Goal: Information Seeking & Learning: Check status

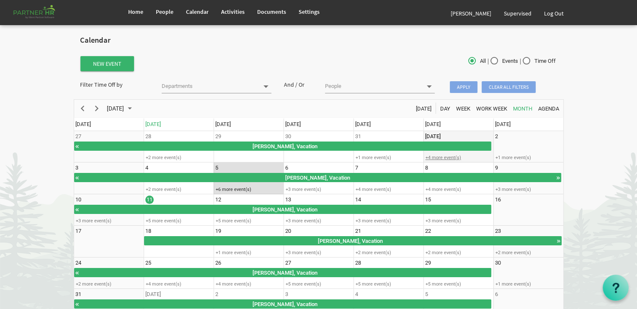
click at [432, 155] on div "+4 more event(s)" at bounding box center [458, 158] width 69 height 6
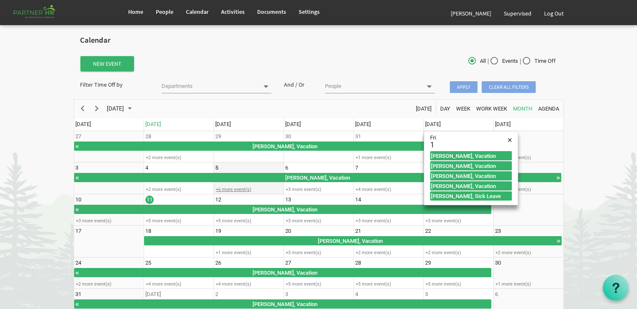
click at [231, 187] on div "+6 more event(s)" at bounding box center [248, 189] width 69 height 6
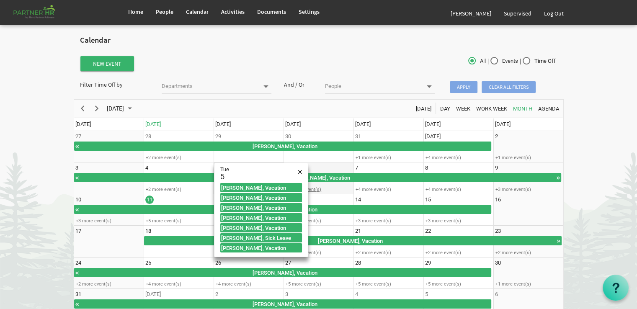
click at [317, 188] on div "+3 more event(s)" at bounding box center [318, 189] width 69 height 6
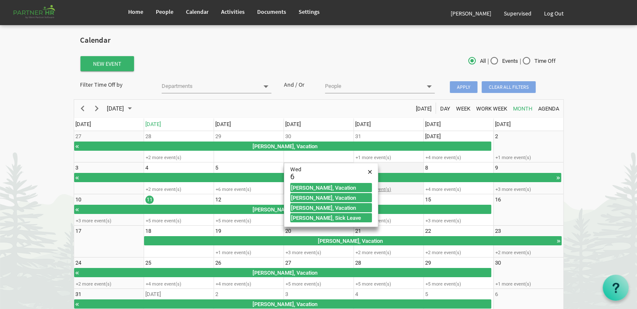
click at [380, 188] on div "+4 more event(s)" at bounding box center [388, 189] width 69 height 6
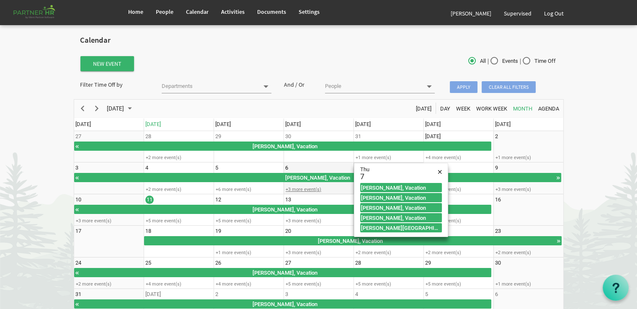
click at [298, 189] on div "+3 more event(s)" at bounding box center [318, 189] width 69 height 6
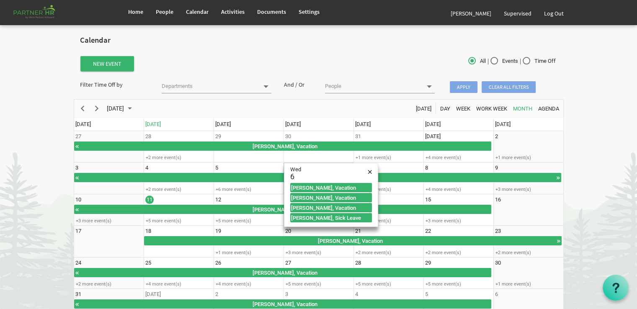
click at [574, 190] on body "Home People Calendar" at bounding box center [318, 165] width 637 height 330
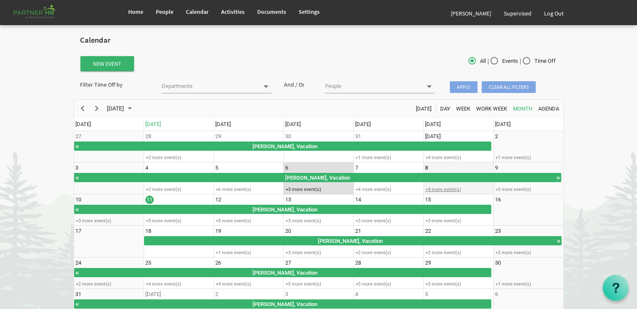
click at [432, 189] on div "+4 more event(s)" at bounding box center [458, 189] width 69 height 6
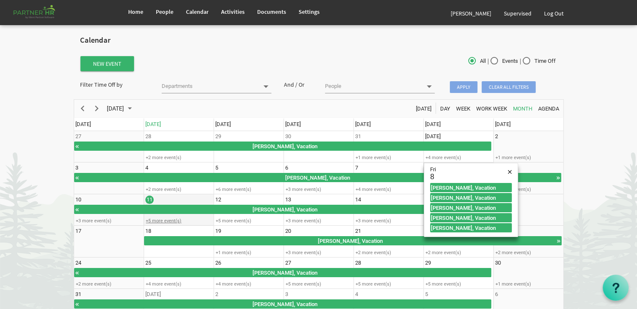
click at [169, 220] on div "+5 more event(s)" at bounding box center [178, 221] width 69 height 6
type input "8/11/2025"
checkbox input "true"
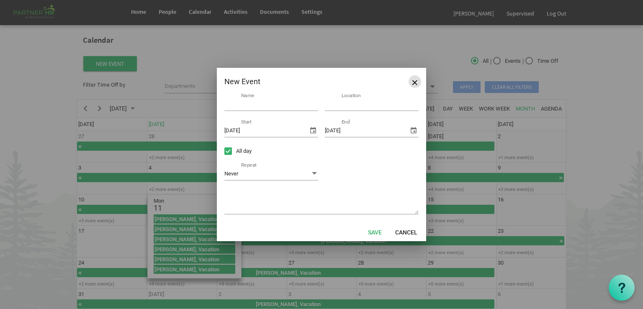
click at [415, 82] on span "Close" at bounding box center [414, 82] width 5 height 5
type input "8/12/2025"
checkbox input "false"
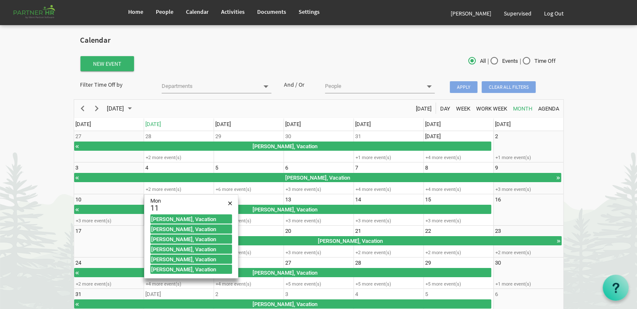
click at [62, 206] on body "Home People Calendar" at bounding box center [318, 165] width 637 height 330
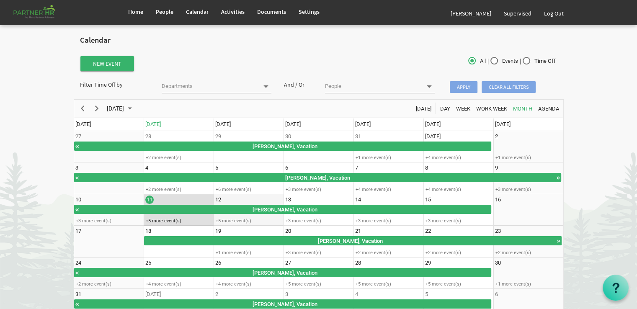
click at [225, 219] on div "+5 more event(s)" at bounding box center [248, 221] width 69 height 6
type input "8/12/2025"
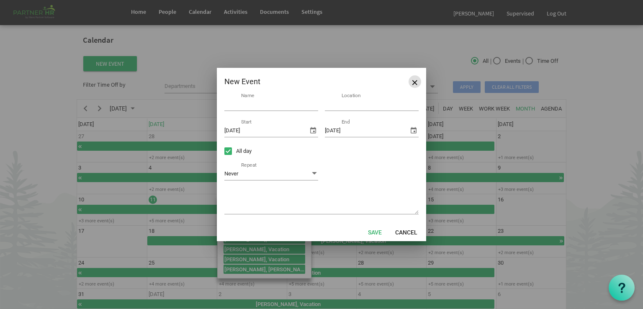
click at [412, 83] on span "Close" at bounding box center [414, 82] width 5 height 5
checkbox input "false"
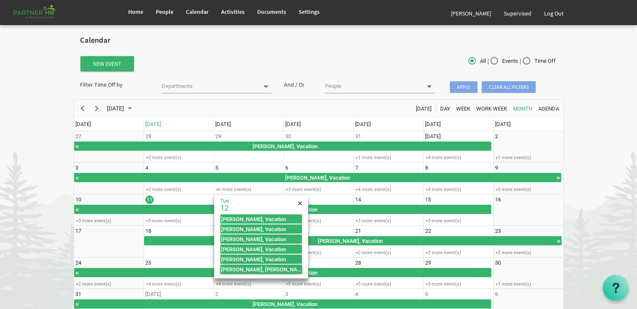
click at [256, 268] on div "Mohammad Zamir Aiub, Sick Leave" at bounding box center [261, 269] width 82 height 8
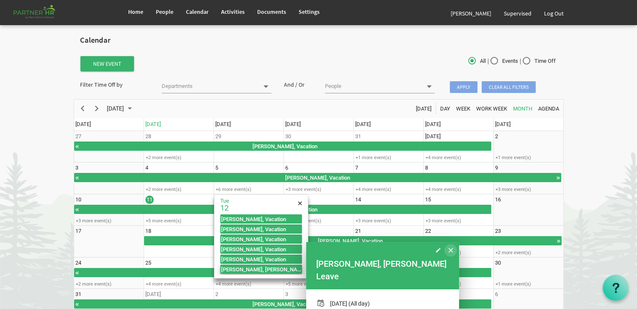
click at [451, 250] on span "of August 2025" at bounding box center [450, 250] width 5 height 11
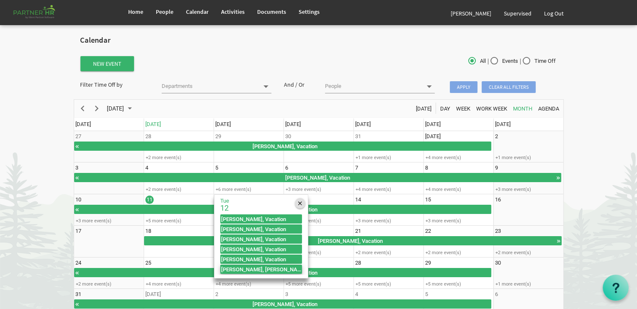
click at [298, 203] on span "of August 2025" at bounding box center [300, 203] width 4 height 11
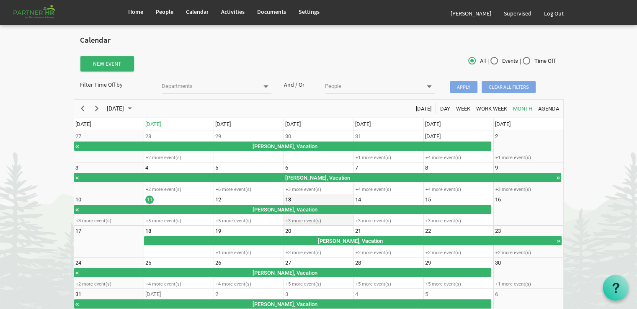
click at [299, 220] on div "+3 more event(s)" at bounding box center [318, 221] width 69 height 6
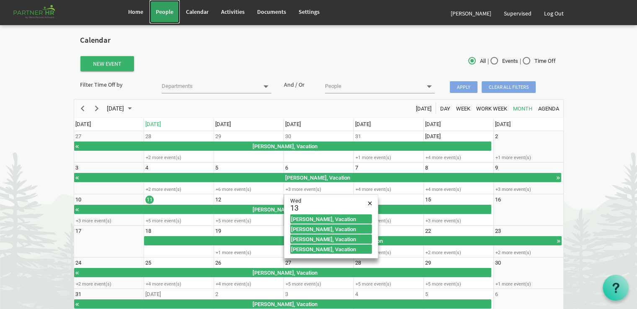
click at [169, 12] on span "People" at bounding box center [165, 12] width 18 height 8
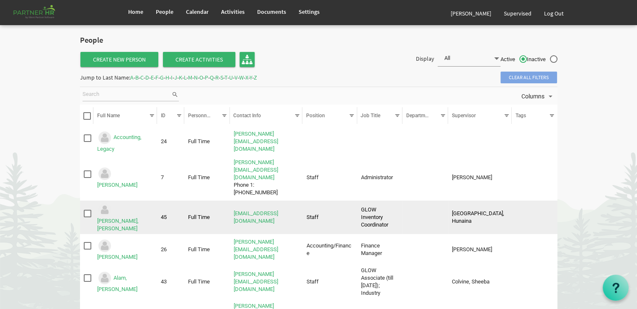
click at [123, 201] on td "[PERSON_NAME], [PERSON_NAME]" at bounding box center [125, 217] width 64 height 33
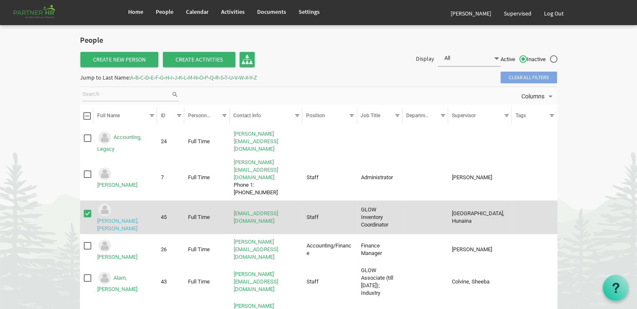
click at [123, 218] on link "[PERSON_NAME], [PERSON_NAME]" at bounding box center [117, 225] width 41 height 14
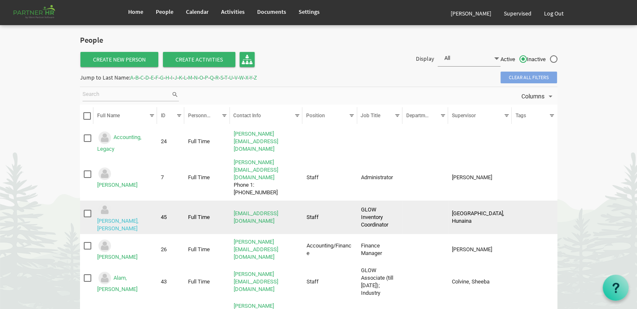
click at [123, 218] on link "[PERSON_NAME], [PERSON_NAME]" at bounding box center [117, 225] width 41 height 14
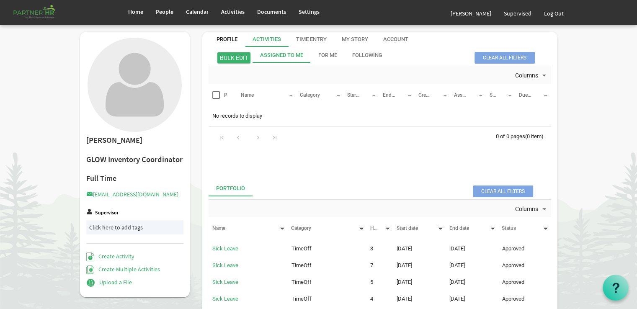
click at [229, 39] on div "Profile" at bounding box center [226, 40] width 21 height 8
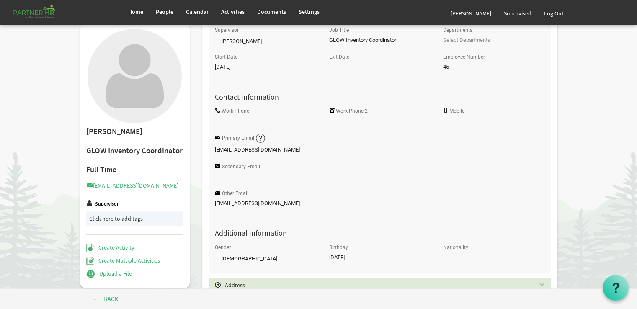
scroll to position [167, 0]
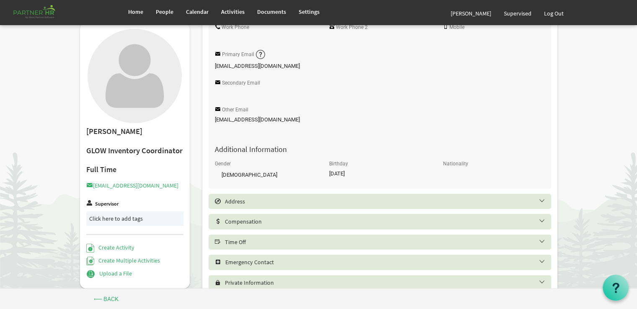
click at [541, 243] on h5 "Time Off" at bounding box center [386, 242] width 343 height 7
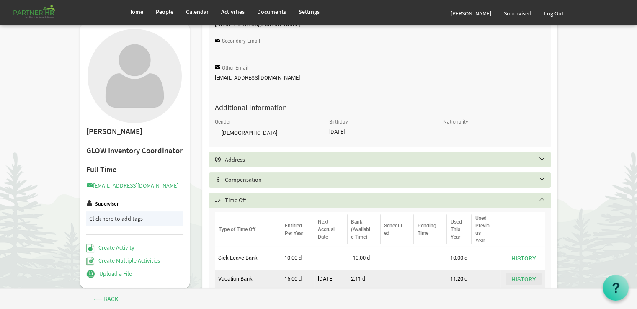
scroll to position [251, 0]
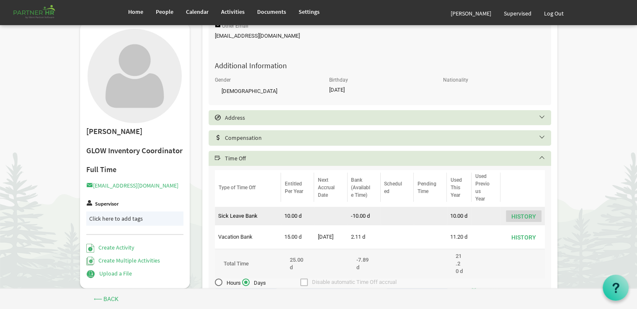
click at [515, 219] on button "History" at bounding box center [524, 216] width 36 height 12
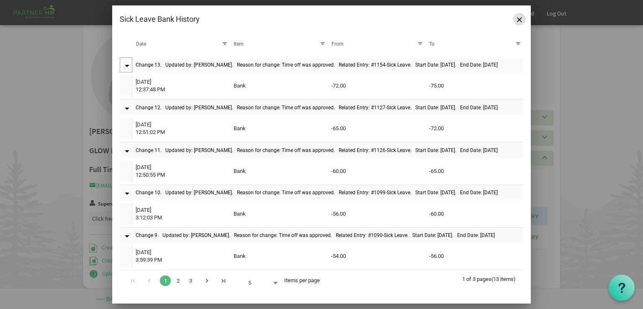
click at [516, 18] on button "Close" at bounding box center [519, 19] width 13 height 13
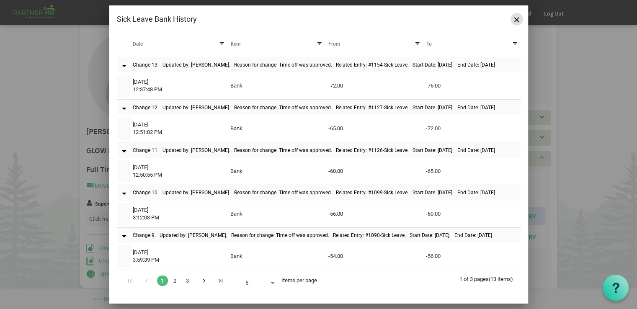
click at [516, 18] on span "Close" at bounding box center [516, 19] width 5 height 5
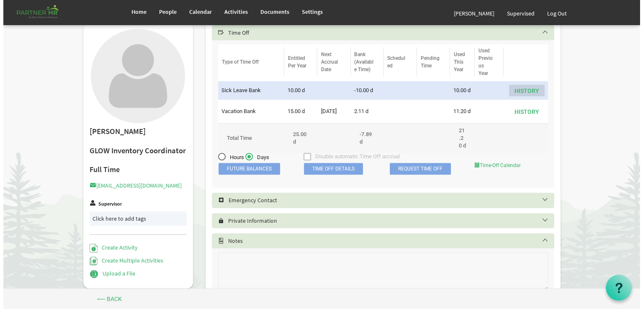
scroll to position [335, 0]
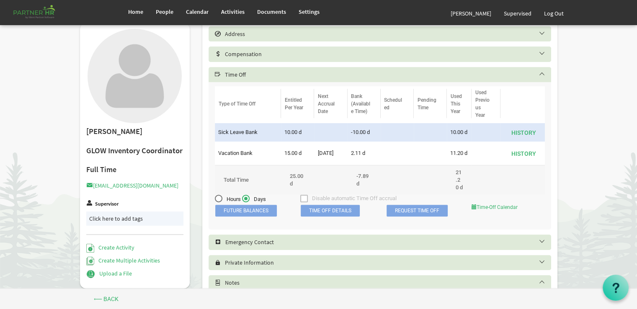
click at [218, 204] on label "Hours" at bounding box center [228, 199] width 26 height 9
click at [215, 197] on input "Hours" at bounding box center [215, 196] width 0 height 0
radio input "true"
click at [218, 204] on label "Hours" at bounding box center [228, 199] width 26 height 9
click at [215, 197] on input "Hours" at bounding box center [215, 196] width 0 height 0
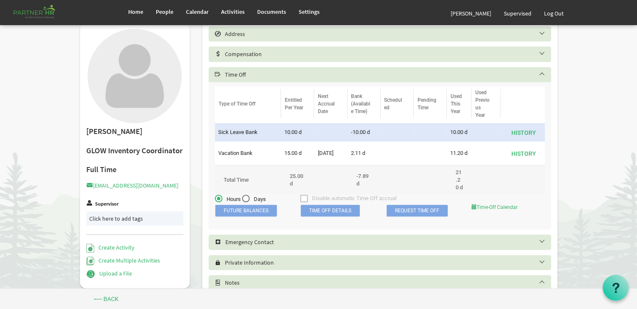
click at [218, 204] on label "Hours" at bounding box center [228, 199] width 26 height 9
click at [215, 197] on input "Hours" at bounding box center [215, 196] width 0 height 0
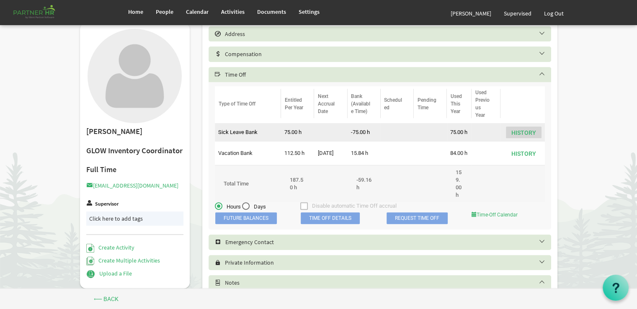
click at [519, 133] on button "History" at bounding box center [524, 132] width 36 height 12
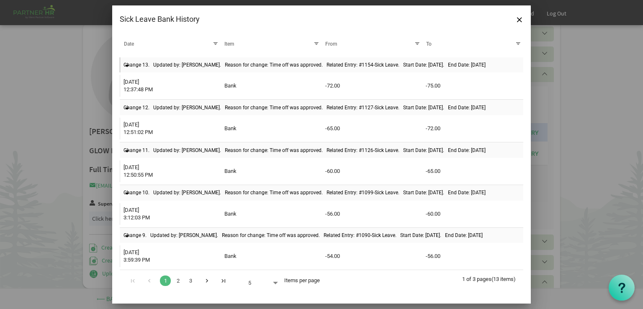
click at [275, 285] on span at bounding box center [276, 283] width 8 height 12
click at [256, 253] on li "25" at bounding box center [261, 252] width 38 height 15
type input "25"
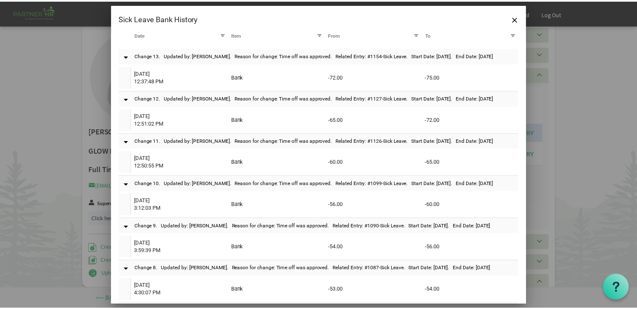
scroll to position [0, 0]
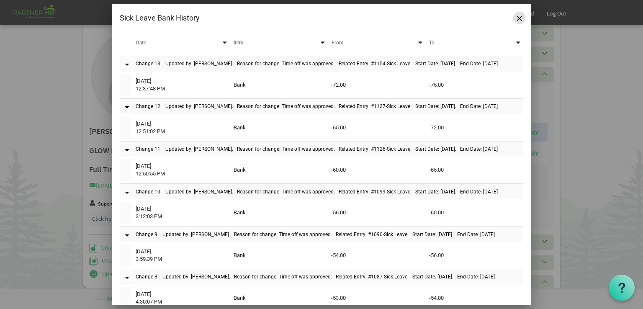
click at [520, 19] on span "Close" at bounding box center [519, 18] width 5 height 5
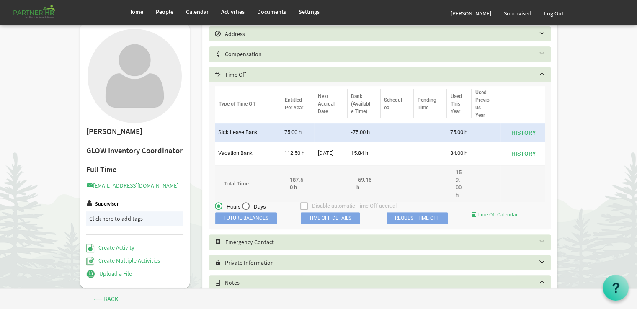
click at [330, 216] on span "Time Off Details" at bounding box center [330, 218] width 59 height 12
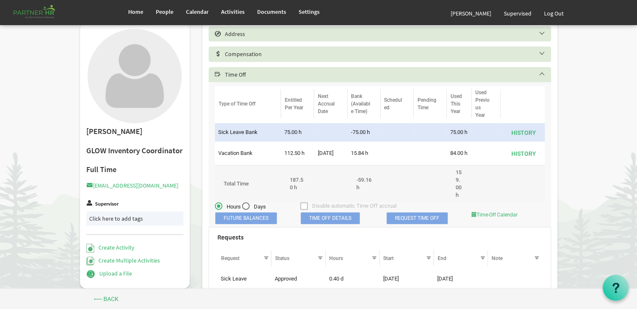
click at [330, 216] on span "Time Off Details" at bounding box center [330, 218] width 59 height 12
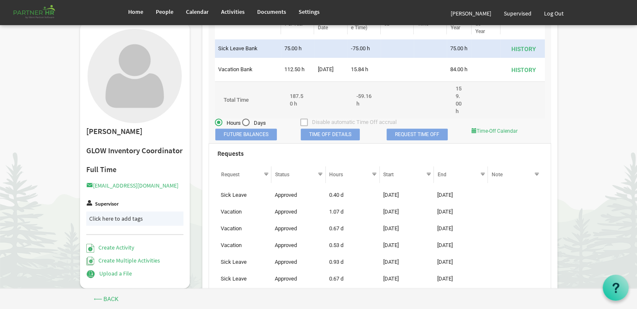
scroll to position [461, 0]
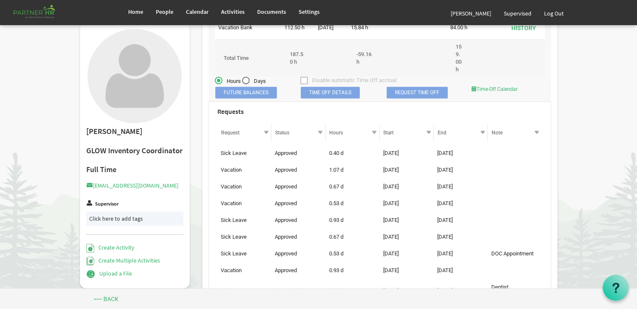
click at [247, 80] on label "Days" at bounding box center [254, 81] width 24 height 9
click at [242, 79] on input "Days" at bounding box center [242, 78] width 0 height 0
radio input "true"
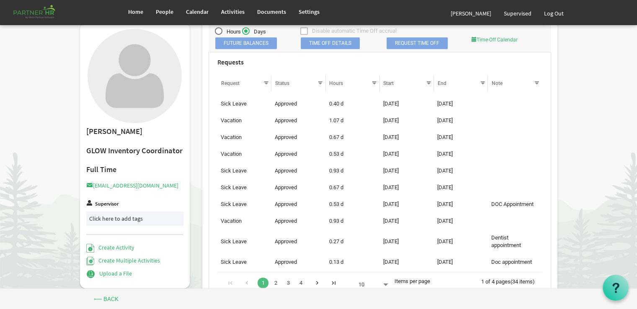
scroll to position [544, 0]
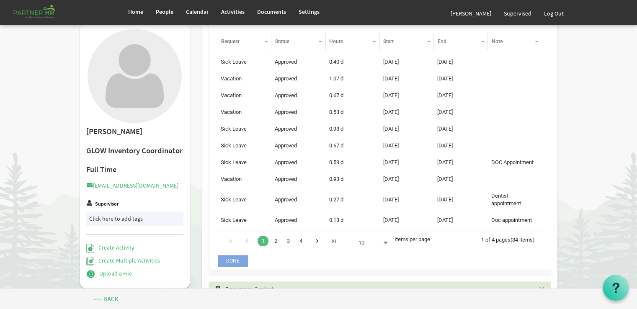
click at [385, 249] on span at bounding box center [386, 243] width 8 height 12
click at [360, 204] on li "50" at bounding box center [371, 208] width 38 height 15
type input "50"
click at [360, 204] on li "50" at bounding box center [371, 208] width 38 height 15
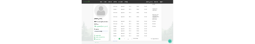
scroll to position [1047, 0]
